Goal: Task Accomplishment & Management: Complete application form

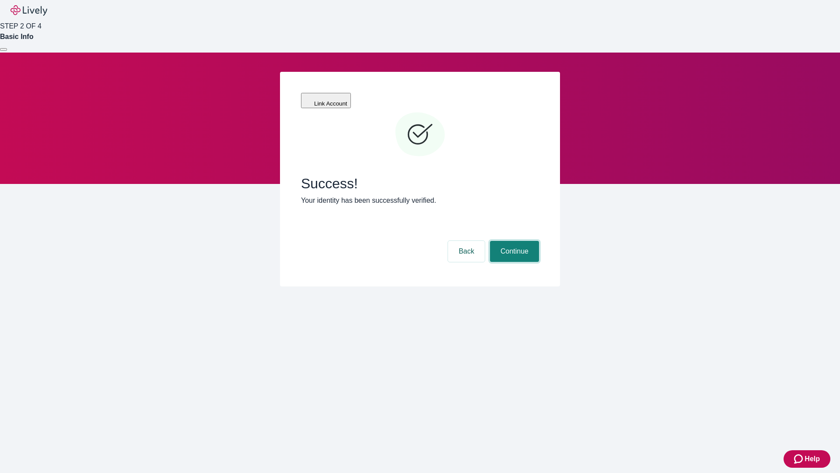
click at [513, 241] on button "Continue" at bounding box center [514, 251] width 49 height 21
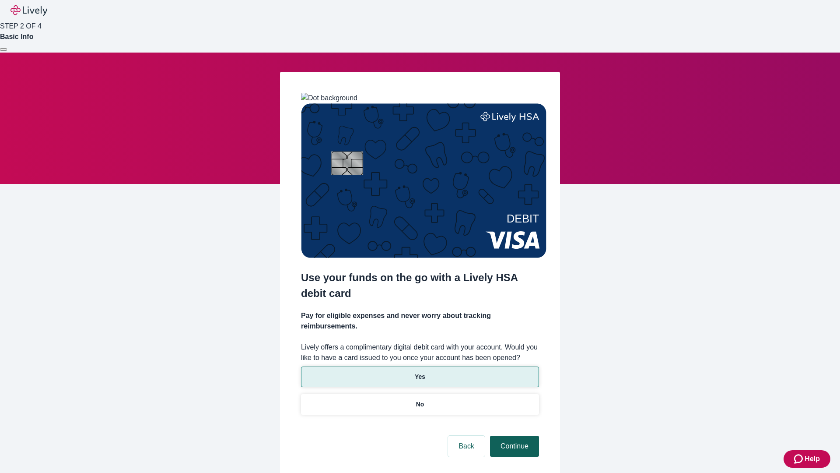
click at [420, 372] on p "Yes" at bounding box center [420, 376] width 11 height 9
click at [513, 435] on button "Continue" at bounding box center [514, 445] width 49 height 21
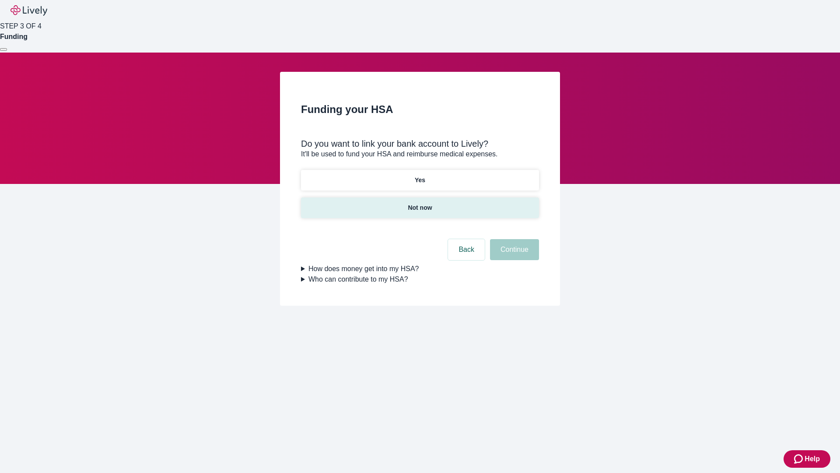
click at [420, 203] on p "Not now" at bounding box center [420, 207] width 24 height 9
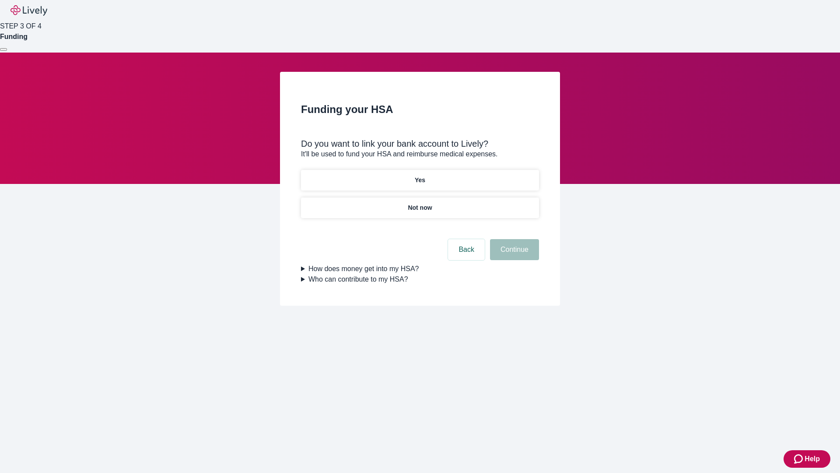
click at [513, 255] on button "Continue" at bounding box center [514, 249] width 49 height 21
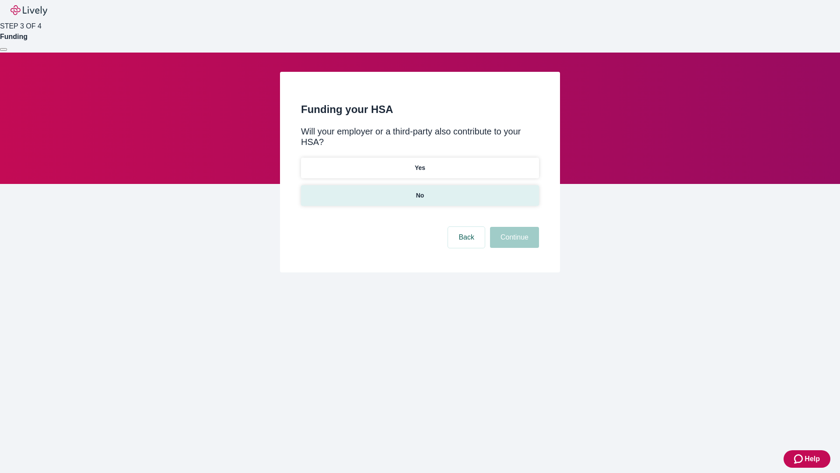
click at [420, 191] on p "No" at bounding box center [420, 195] width 8 height 9
click at [513, 227] on button "Continue" at bounding box center [514, 237] width 49 height 21
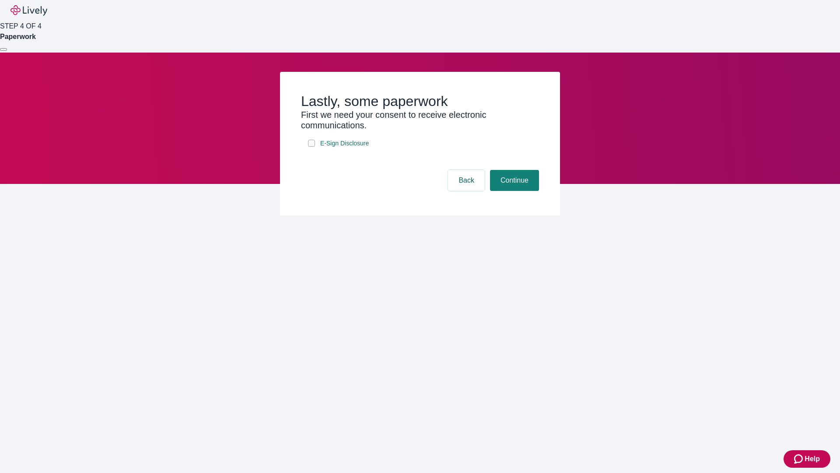
click at [312, 147] on input "E-Sign Disclosure" at bounding box center [311, 143] width 7 height 7
checkbox input "true"
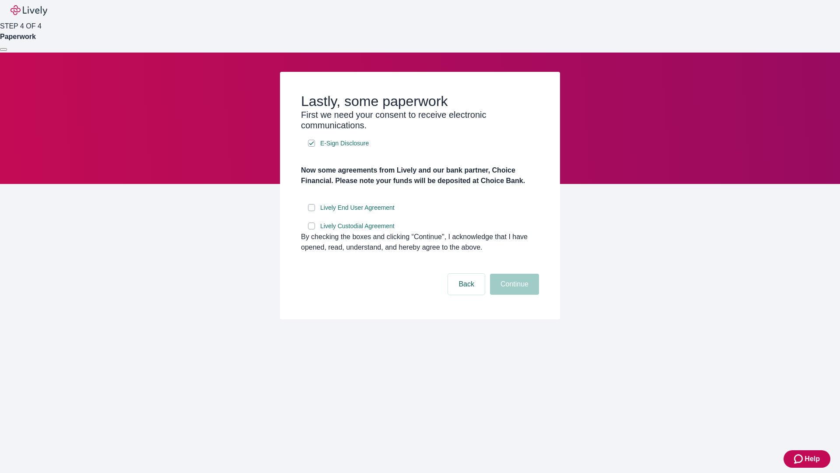
click at [312, 211] on input "Lively End User Agreement" at bounding box center [311, 207] width 7 height 7
checkbox input "true"
click at [312, 229] on input "Lively Custodial Agreement" at bounding box center [311, 225] width 7 height 7
checkbox input "true"
click at [513, 294] on button "Continue" at bounding box center [514, 283] width 49 height 21
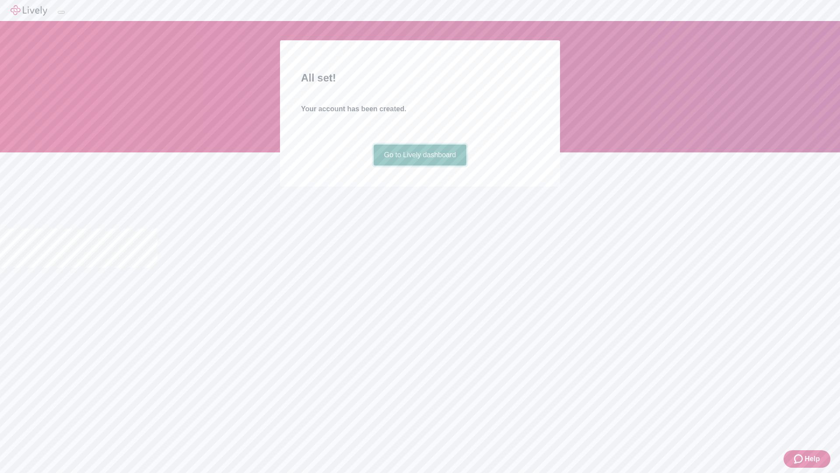
click at [420, 165] on link "Go to Lively dashboard" at bounding box center [420, 154] width 93 height 21
